Goal: Task Accomplishment & Management: Use online tool/utility

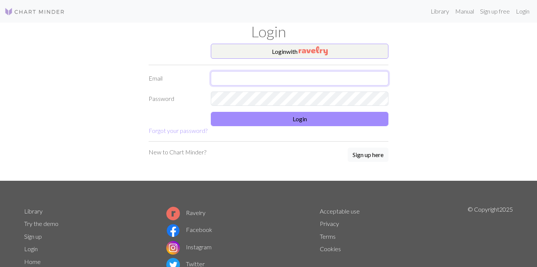
type input "[PERSON_NAME][EMAIL_ADDRESS][DOMAIN_NAME]"
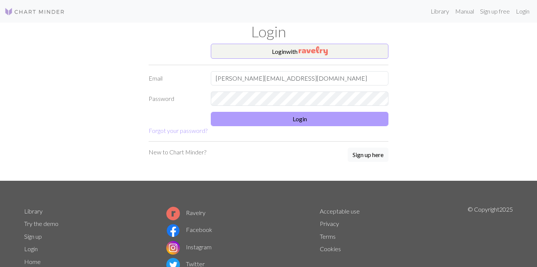
click at [243, 122] on button "Login" at bounding box center [300, 119] width 178 height 14
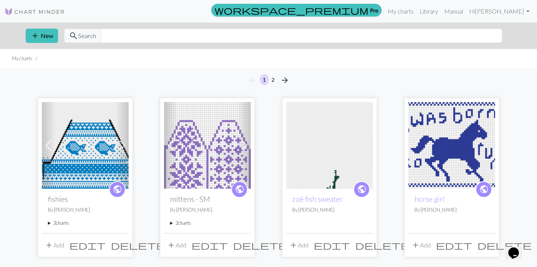
click at [61, 222] on summary "2 charts" at bounding box center [85, 223] width 75 height 7
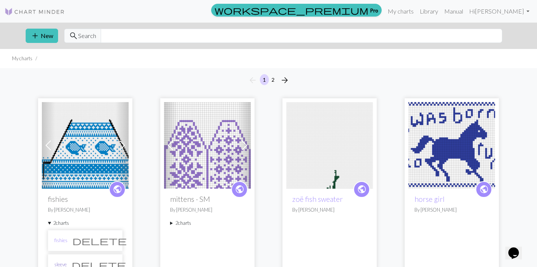
click at [63, 264] on link "sleeve" at bounding box center [60, 264] width 12 height 7
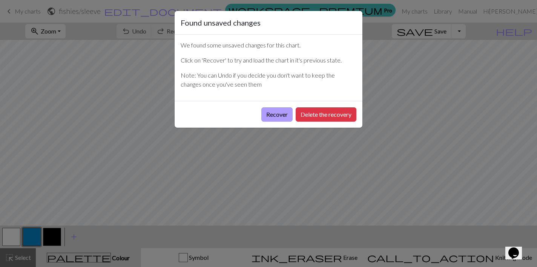
click at [270, 110] on button "Recover" at bounding box center [276, 114] width 31 height 14
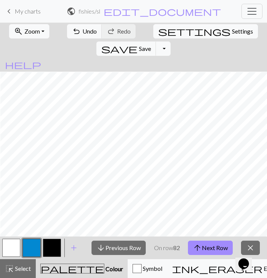
scroll to position [3, 376]
click at [218, 251] on button "arrow_upward Next Row" at bounding box center [210, 248] width 45 height 14
click at [197, 248] on span "arrow_upward" at bounding box center [197, 247] width 9 height 11
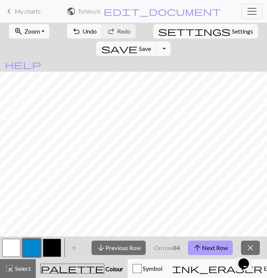
click at [207, 247] on button "arrow_upward Next Row" at bounding box center [210, 248] width 45 height 14
click at [214, 251] on button "arrow_upward Next Row" at bounding box center [210, 248] width 45 height 14
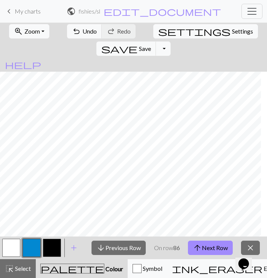
scroll to position [27, 359]
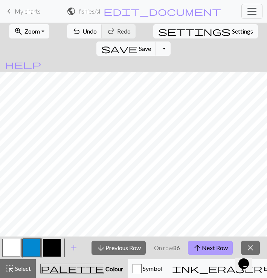
click at [210, 251] on button "arrow_upward Next Row" at bounding box center [210, 248] width 45 height 14
click at [208, 248] on button "arrow_upward Next Row" at bounding box center [210, 248] width 45 height 14
click at [207, 247] on button "arrow_upward Next Row" at bounding box center [210, 248] width 45 height 14
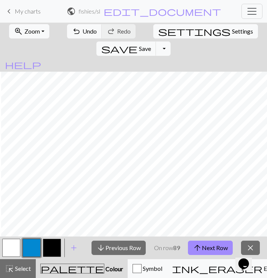
scroll to position [0, 236]
click at [198, 254] on button "arrow_upward Next Row" at bounding box center [210, 248] width 45 height 14
click at [214, 247] on button "arrow_upward Next Row" at bounding box center [210, 248] width 45 height 14
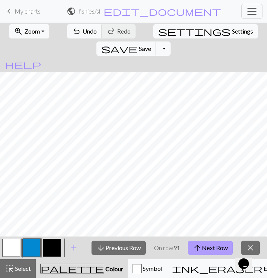
click at [209, 246] on button "arrow_upward Next Row" at bounding box center [210, 248] width 45 height 14
click at [207, 251] on button "arrow_upward Next Row" at bounding box center [210, 248] width 45 height 14
click at [207, 246] on button "arrow_upward Next Row" at bounding box center [210, 248] width 45 height 14
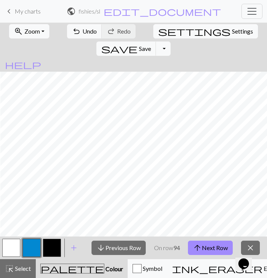
scroll to position [0, 311]
click at [204, 247] on button "arrow_upward Next Row" at bounding box center [210, 248] width 45 height 14
click at [212, 245] on button "arrow_upward Next Row" at bounding box center [210, 248] width 45 height 14
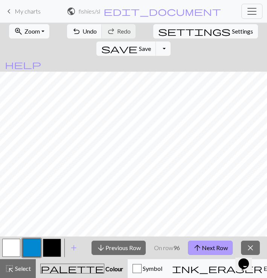
click at [208, 247] on button "arrow_upward Next Row" at bounding box center [210, 248] width 45 height 14
click at [207, 243] on button "arrow_upward Next Row" at bounding box center [210, 248] width 45 height 14
click at [205, 244] on button "arrow_upward Next Row" at bounding box center [210, 248] width 45 height 14
click at [212, 245] on button "arrow_upward Next Row" at bounding box center [210, 248] width 45 height 14
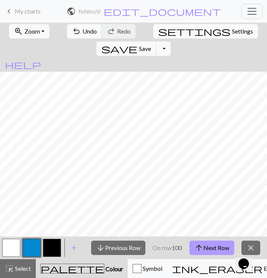
click at [213, 243] on button "arrow_upward Next Row" at bounding box center [212, 248] width 45 height 14
